Goal: Information Seeking & Learning: Learn about a topic

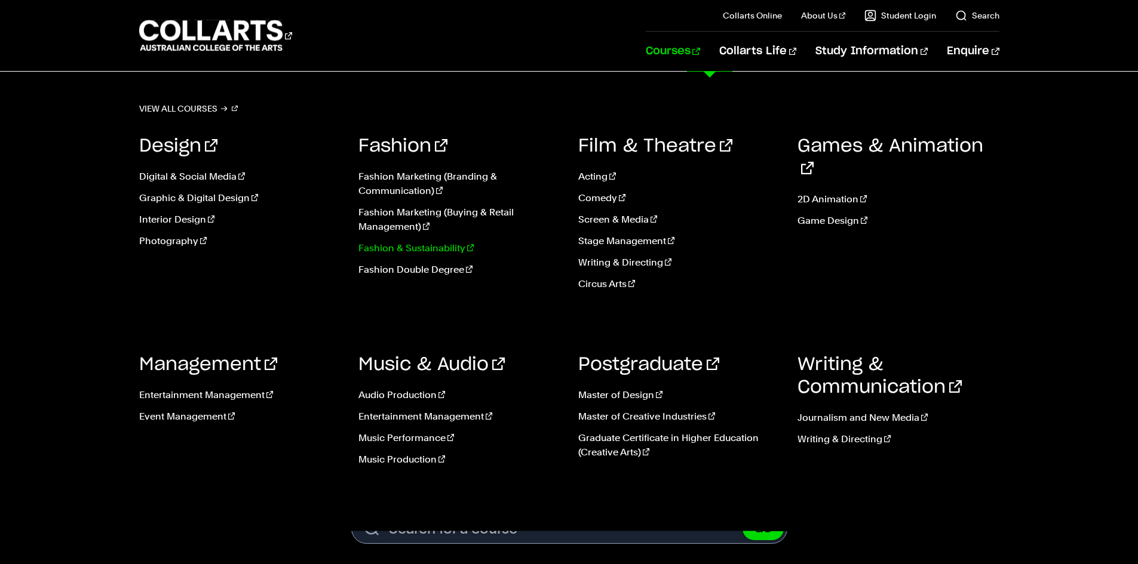
click at [432, 242] on link "Fashion & Sustainability" at bounding box center [459, 248] width 202 height 14
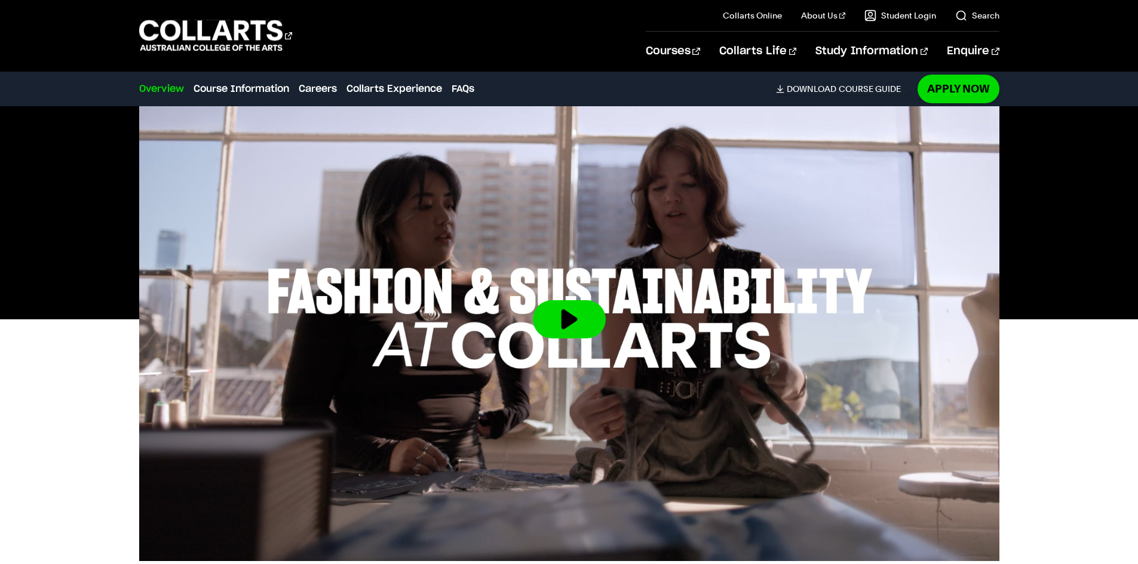
scroll to position [418, 0]
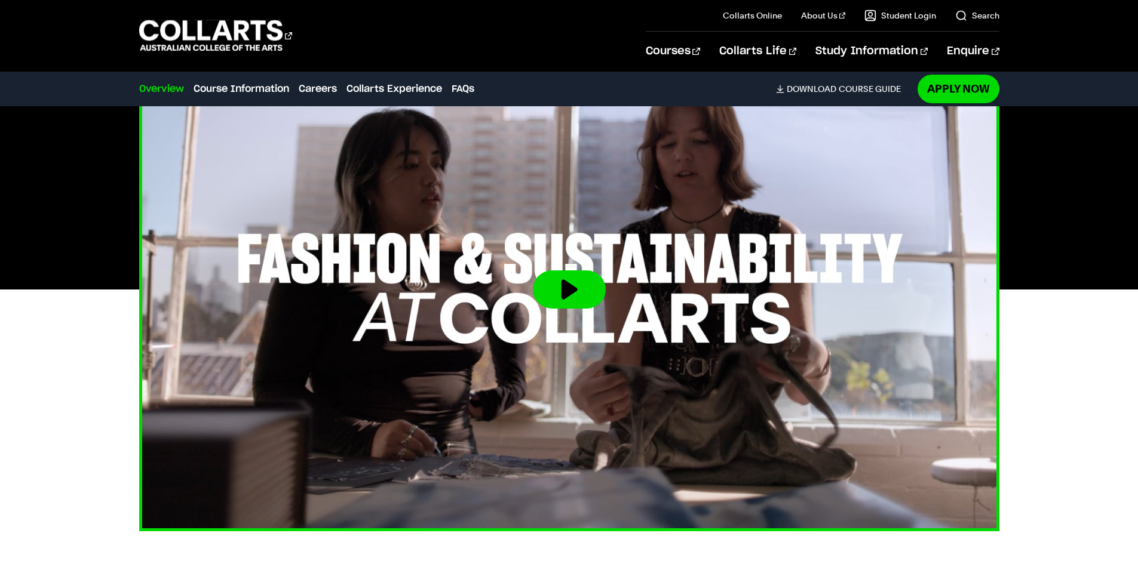
click at [411, 296] on img at bounding box center [569, 290] width 946 height 532
click at [588, 290] on button at bounding box center [569, 290] width 73 height 38
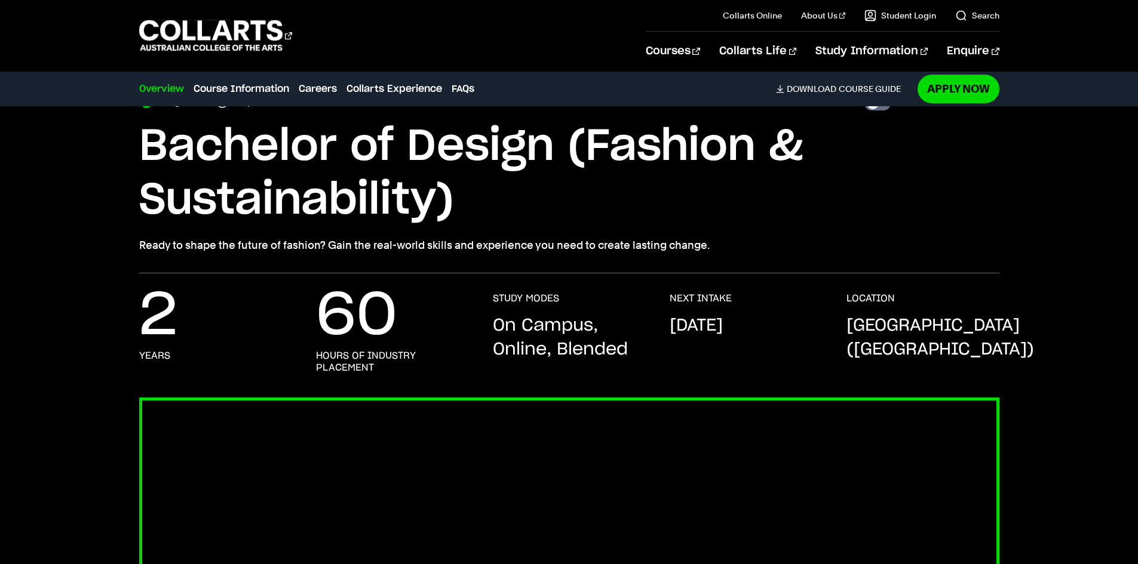
scroll to position [0, 0]
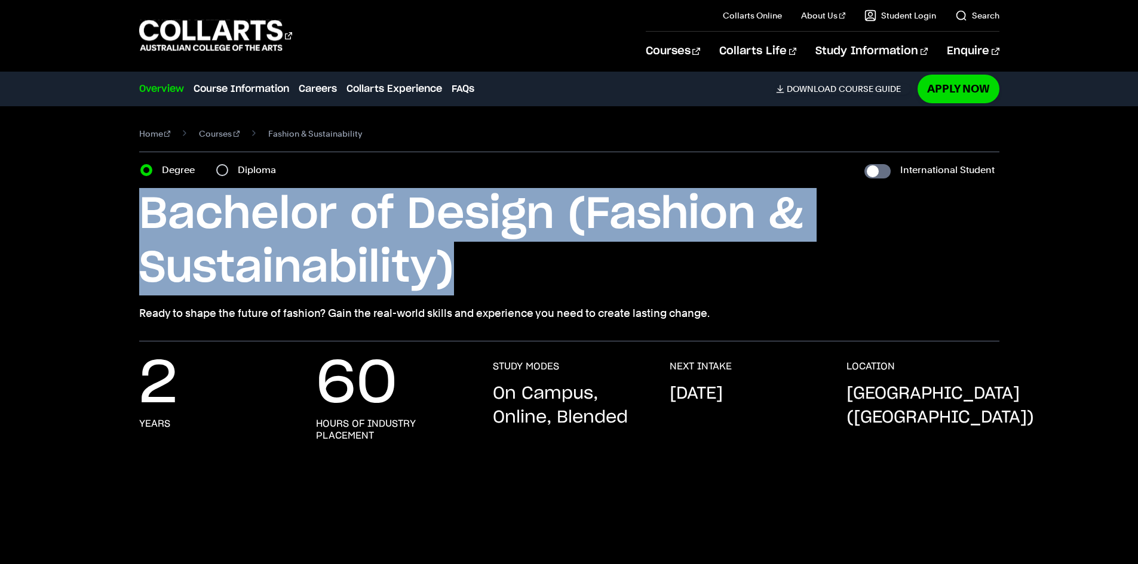
drag, startPoint x: 140, startPoint y: 212, endPoint x: 511, endPoint y: 283, distance: 377.5
click at [511, 283] on h1 "Bachelor of Design (Fashion & Sustainability)" at bounding box center [569, 242] width 860 height 108
copy h1 "Bachelor of Design (Fashion & Sustainability)"
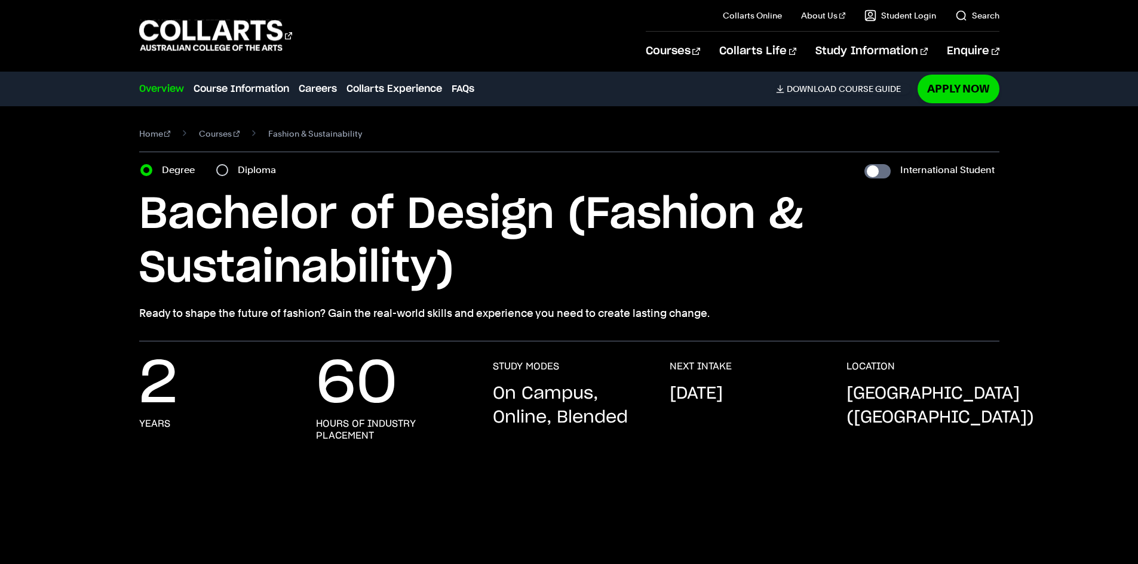
drag, startPoint x: 680, startPoint y: 137, endPoint x: 616, endPoint y: 99, distance: 75.0
click at [680, 137] on nav "Home Courses Fashion & Sustainability" at bounding box center [569, 138] width 860 height 27
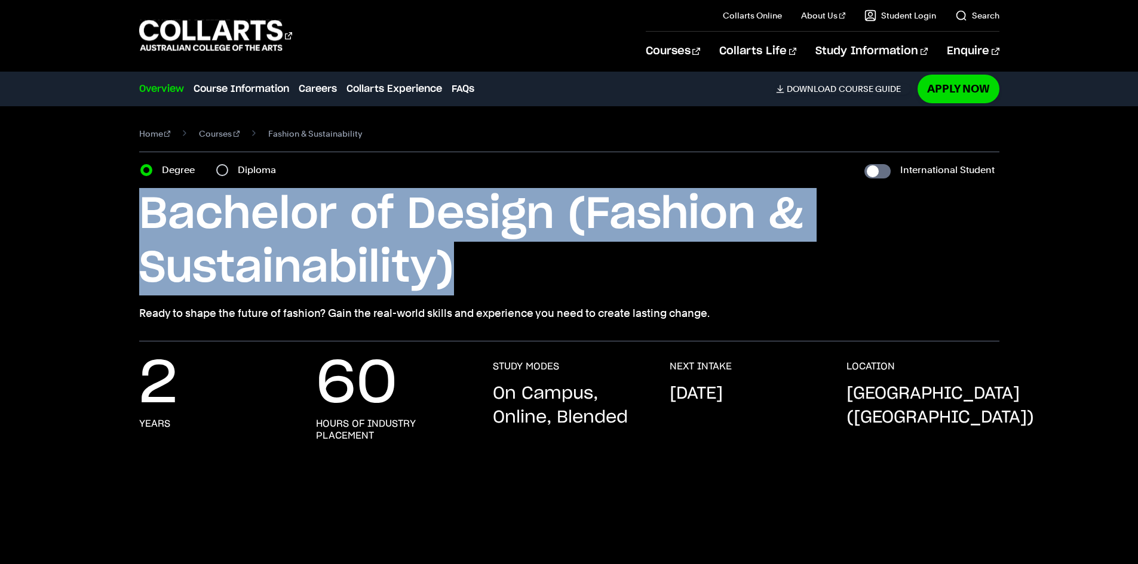
drag, startPoint x: 470, startPoint y: 277, endPoint x: 37, endPoint y: 208, distance: 438.4
click at [37, 208] on div "Home Courses Fashion & Sustainability Course variant Degree Diploma Internation…" at bounding box center [569, 223] width 1138 height 235
copy h1 "Bachelor of Design (Fashion & Sustainability)"
